Goal: Task Accomplishment & Management: Complete application form

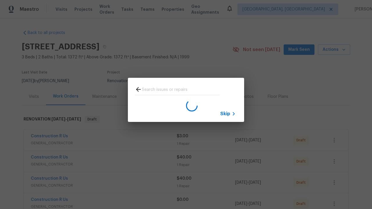
click at [225, 114] on span "Skip" at bounding box center [226, 114] width 10 height 6
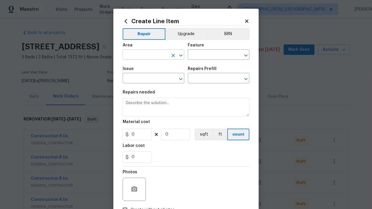
click at [143, 55] on input "text" at bounding box center [145, 55] width 45 height 9
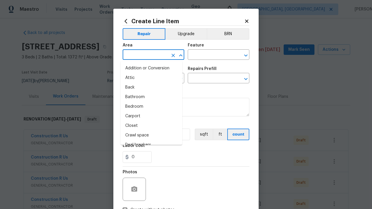
type input "Bedroom"
click at [149, 107] on li "Bedroom" at bounding box center [152, 107] width 62 height 10
type input "Bedroom"
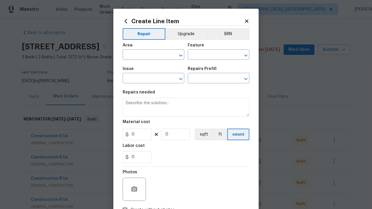
click at [187, 66] on div "Issue ​ Repairs Prefill ​" at bounding box center [186, 75] width 127 height 24
click at [179, 55] on icon "Open" at bounding box center [180, 55] width 7 height 7
type input "Bedroom"
click at [208, 55] on input "text" at bounding box center [210, 55] width 45 height 9
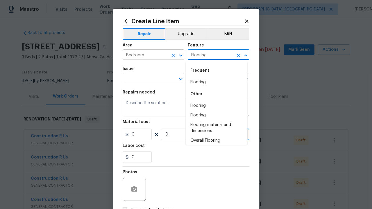
click at [214, 82] on li "Flooring" at bounding box center [217, 83] width 62 height 10
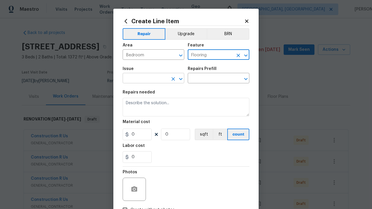
type input "Flooring"
click at [143, 79] on input "text" at bounding box center [145, 78] width 45 height 9
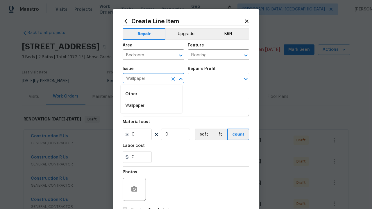
click at [152, 106] on li "Wallpaper" at bounding box center [152, 106] width 62 height 10
type input "Wallpaper"
click at [208, 79] on input "text" at bounding box center [210, 78] width 45 height 9
type input "Remove"
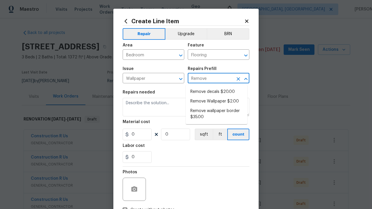
click at [217, 92] on li "Remove decals $20.00" at bounding box center [217, 92] width 62 height 10
type input "Walls and Ceiling"
type input "Remove decals $20.00"
type textarea "Remove decals from door/wall/ceiling"
type input "20"
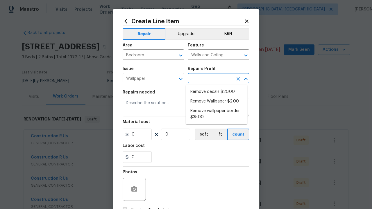
type input "1"
type input "Remove decals $20.00"
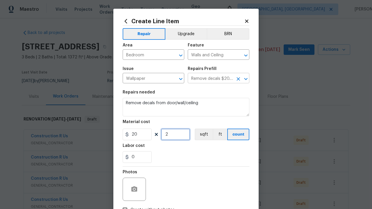
type input "2"
click at [201, 135] on button "sqft" at bounding box center [204, 135] width 18 height 12
click at [123, 205] on input "Create without photos" at bounding box center [125, 210] width 11 height 11
checkbox input "true"
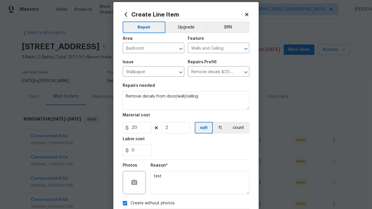
type textarea "test"
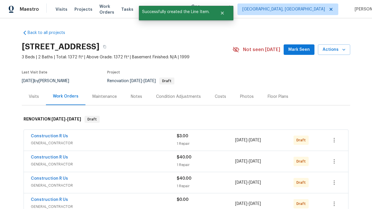
checkbox input "true"
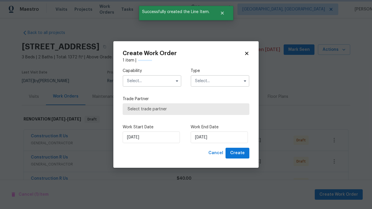
scroll to position [617, 0]
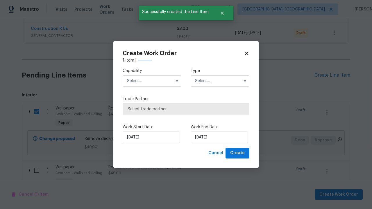
click at [152, 81] on input "text" at bounding box center [152, 81] width 59 height 12
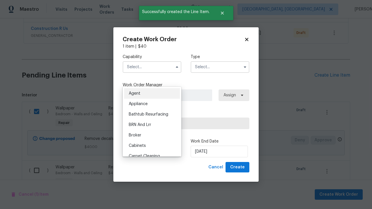
type input "General Contractor"
click at [220, 67] on input "text" at bounding box center [220, 67] width 59 height 12
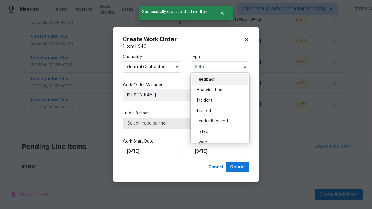
click at [207, 172] on span "Renovation" at bounding box center [208, 174] width 22 height 4
type input "Renovation"
click at [182, 123] on span "Select trade partner" at bounding box center [186, 124] width 117 height 6
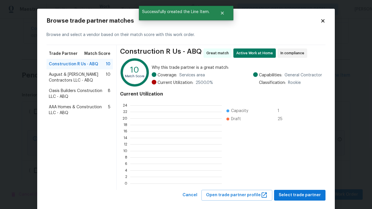
scroll to position [77, 87]
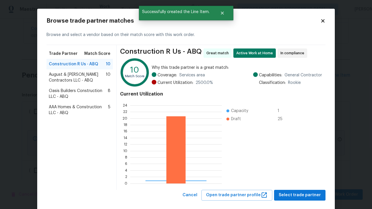
click at [299, 192] on span "Select trade partner" at bounding box center [300, 195] width 42 height 7
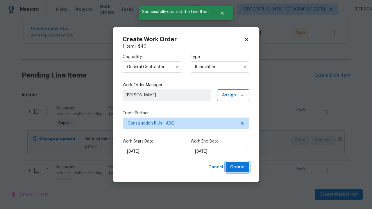
click at [238, 168] on span "Create" at bounding box center [237, 167] width 15 height 7
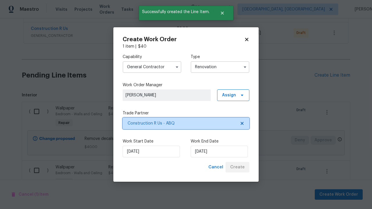
scroll to position [0, 0]
